Goal: Task Accomplishment & Management: Complete application form

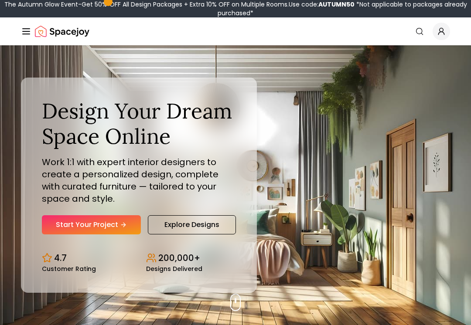
click at [130, 232] on link "Start Your Project" at bounding box center [91, 224] width 99 height 19
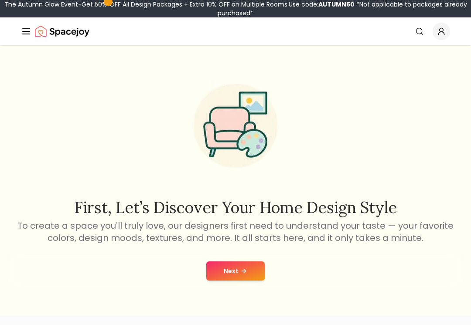
scroll to position [1, 0]
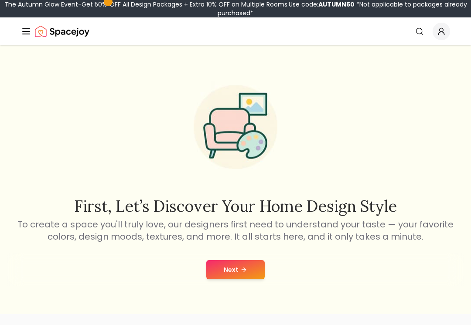
click at [246, 267] on icon at bounding box center [243, 269] width 7 height 7
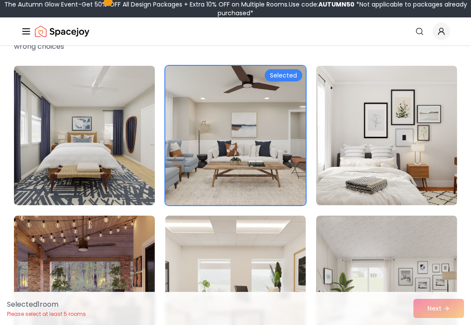
scroll to position [41, 0]
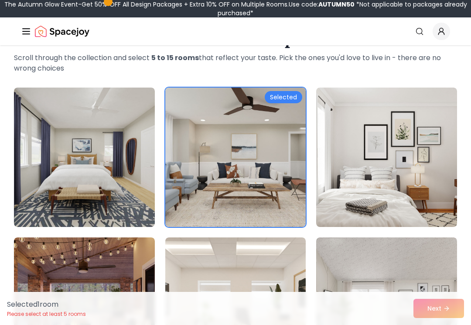
click at [412, 217] on img at bounding box center [386, 158] width 141 height 140
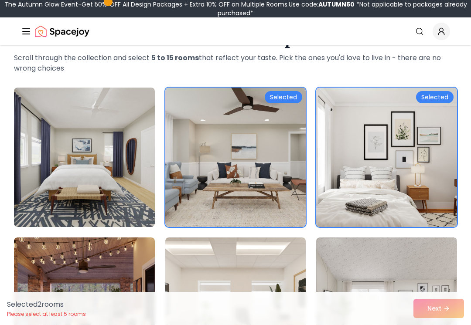
click at [434, 199] on img at bounding box center [386, 158] width 141 height 140
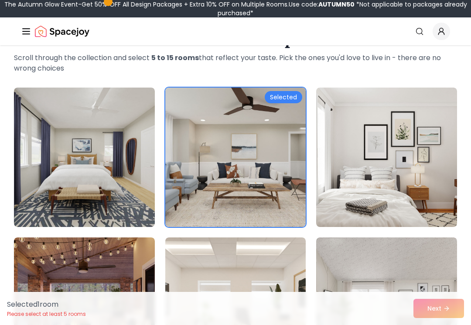
click at [388, 223] on img at bounding box center [386, 158] width 141 height 140
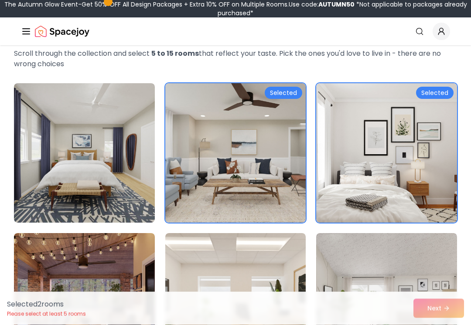
scroll to position [46, 0]
click at [402, 211] on img at bounding box center [386, 153] width 141 height 140
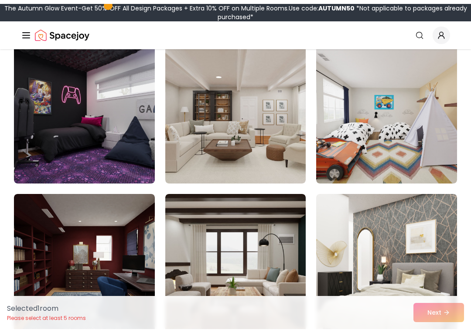
scroll to position [689, 0]
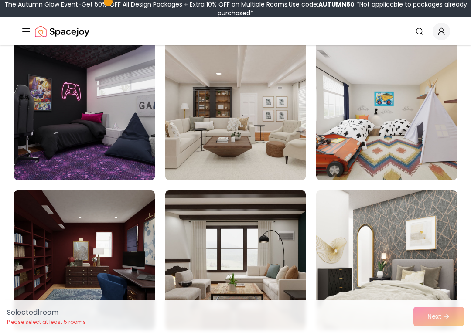
click at [46, 159] on img at bounding box center [84, 111] width 141 height 140
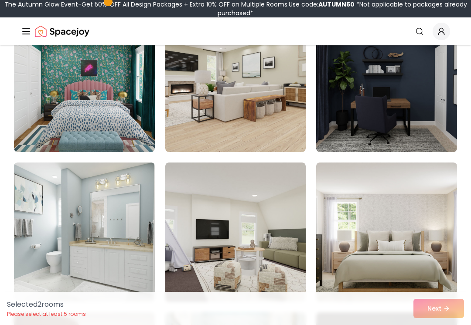
scroll to position [1285, 0]
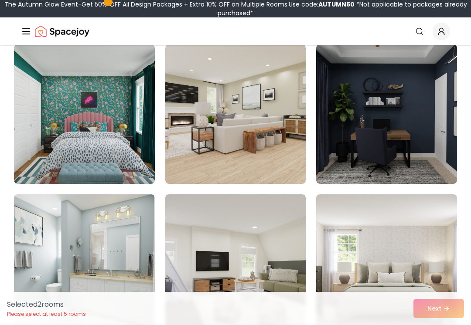
click at [418, 120] on img at bounding box center [386, 114] width 141 height 140
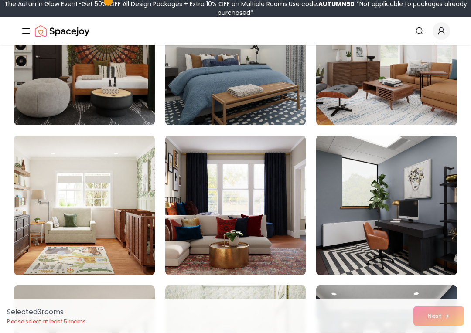
scroll to position [1944, 0]
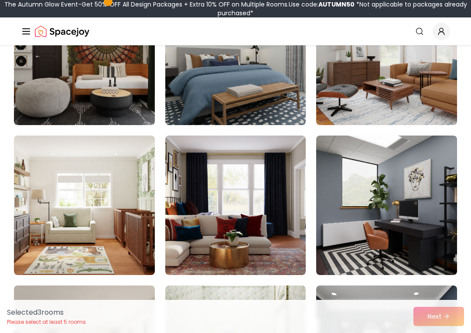
click at [426, 318] on div "Selected 3 room s Please select at least 5 rooms Next" at bounding box center [235, 316] width 471 height 33
click at [433, 325] on div "Selected 3 room s Please select at least 5 rooms Next" at bounding box center [235, 316] width 471 height 33
click at [443, 314] on div "Selected 3 room s Please select at least 5 rooms Next" at bounding box center [235, 316] width 471 height 33
click at [438, 318] on div "Selected 3 room s Please select at least 5 rooms Next" at bounding box center [235, 316] width 471 height 33
click at [410, 198] on img at bounding box center [386, 206] width 141 height 140
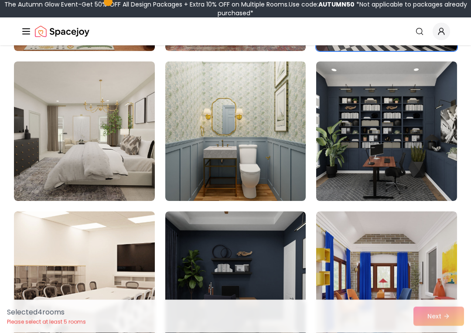
scroll to position [2172, 0]
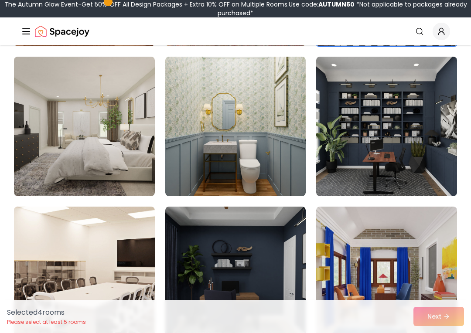
click at [124, 169] on img at bounding box center [84, 127] width 141 height 140
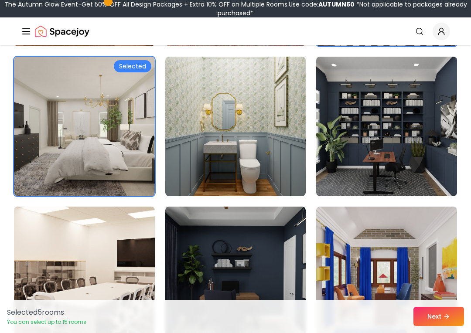
click at [432, 318] on button "Next" at bounding box center [438, 316] width 51 height 19
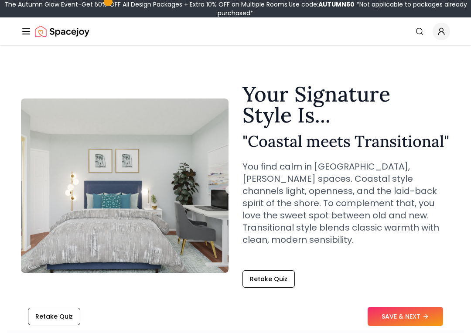
click at [419, 321] on button "SAVE & NEXT" at bounding box center [405, 316] width 75 height 19
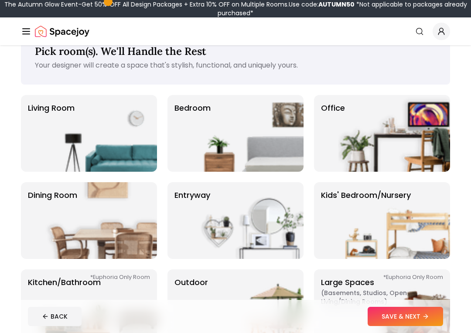
scroll to position [24, 0]
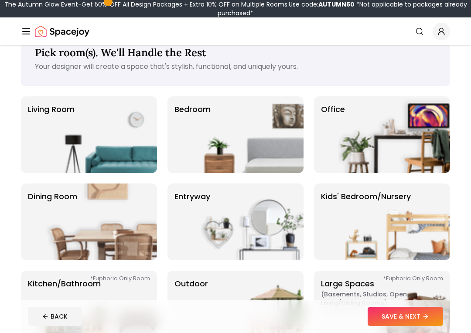
click at [246, 136] on img at bounding box center [248, 134] width 112 height 77
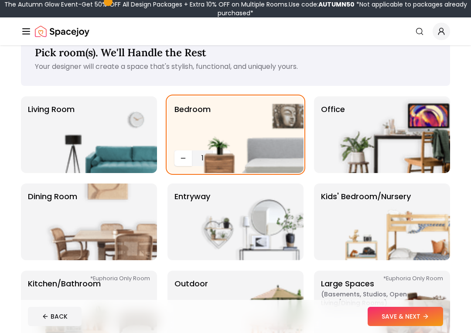
click at [413, 318] on button "SAVE & NEXT" at bounding box center [405, 316] width 75 height 19
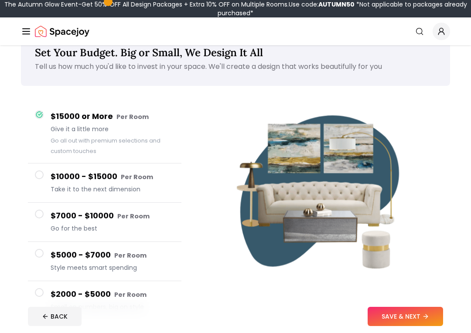
click at [414, 312] on button "SAVE & NEXT" at bounding box center [405, 316] width 75 height 19
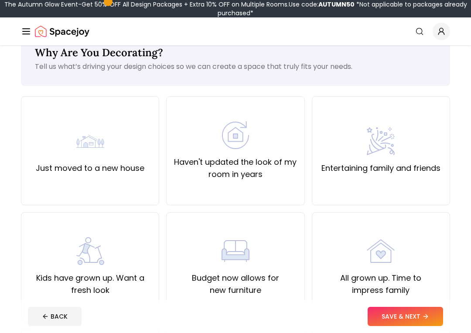
click at [192, 194] on div "Haven't updated the look of my room in years" at bounding box center [235, 150] width 138 height 109
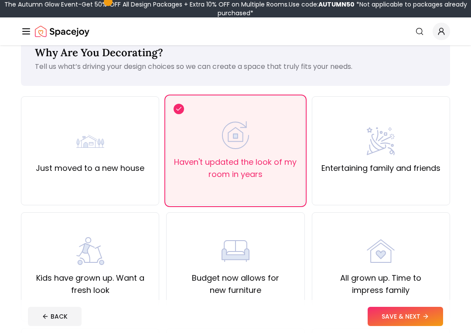
click at [409, 331] on footer "BACK SAVE & NEXT" at bounding box center [235, 316] width 429 height 33
click at [404, 323] on button "SAVE & NEXT" at bounding box center [405, 316] width 75 height 19
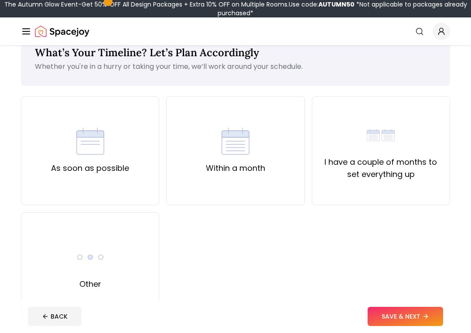
click at [109, 205] on div "As soon as possible" at bounding box center [90, 150] width 138 height 109
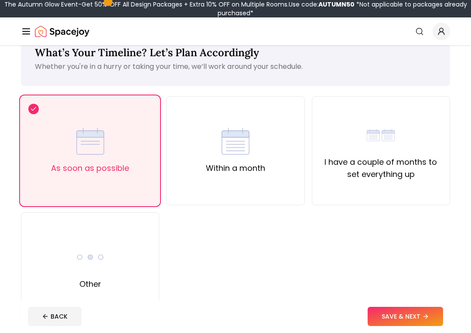
click at [400, 309] on button "SAVE & NEXT" at bounding box center [405, 316] width 75 height 19
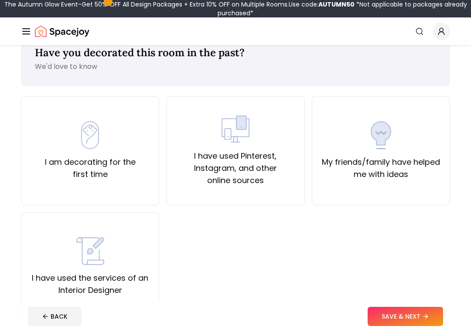
click at [399, 314] on button "SAVE & NEXT" at bounding box center [405, 316] width 75 height 19
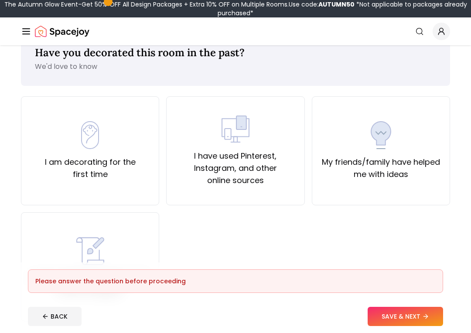
click at [100, 195] on div "I am decorating for the first time" at bounding box center [90, 150] width 138 height 109
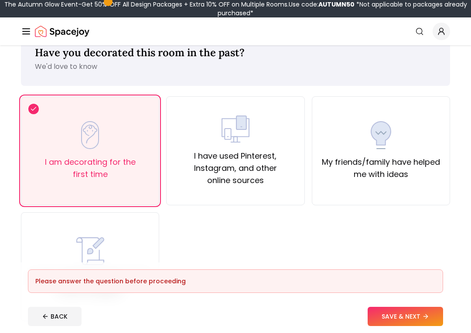
click at [393, 324] on button "SAVE & NEXT" at bounding box center [405, 316] width 75 height 19
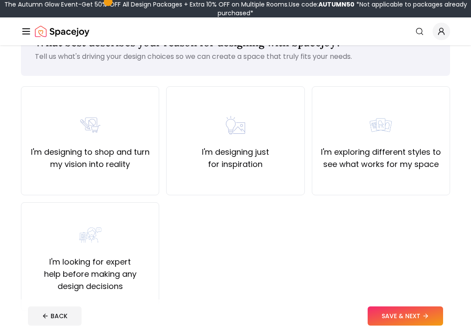
scroll to position [34, 0]
click at [133, 192] on div "I'm designing to shop and turn my vision into reality" at bounding box center [90, 140] width 138 height 109
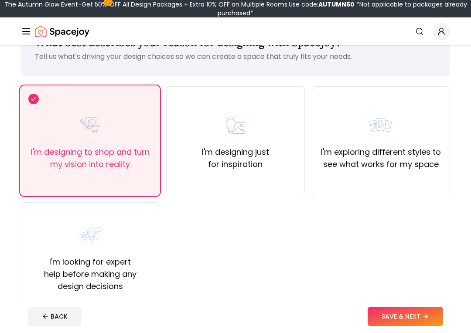
click at [394, 314] on button "SAVE & NEXT" at bounding box center [405, 316] width 75 height 19
